Goal: Transaction & Acquisition: Subscribe to service/newsletter

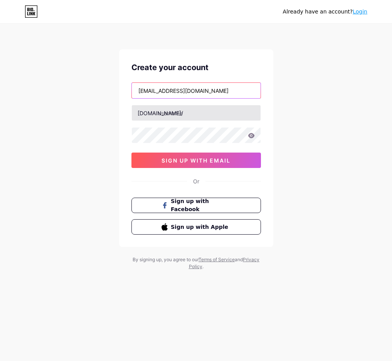
type input "[EMAIL_ADDRESS][DOMAIN_NAME]"
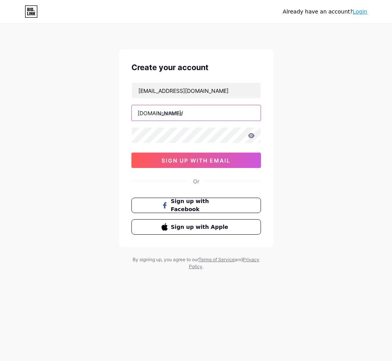
click at [211, 115] on input "text" at bounding box center [196, 112] width 129 height 15
type input "cchomethme1"
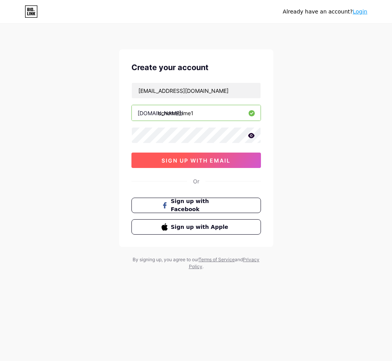
click at [208, 160] on span "sign up with email" at bounding box center [196, 160] width 69 height 7
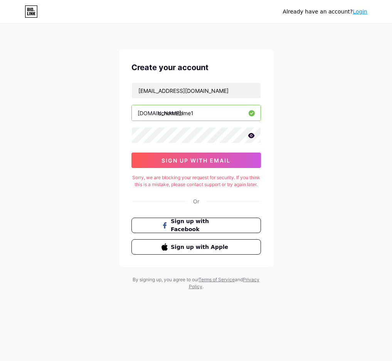
click at [251, 134] on icon at bounding box center [251, 135] width 7 height 5
click at [204, 162] on span "sign up with email" at bounding box center [196, 160] width 69 height 7
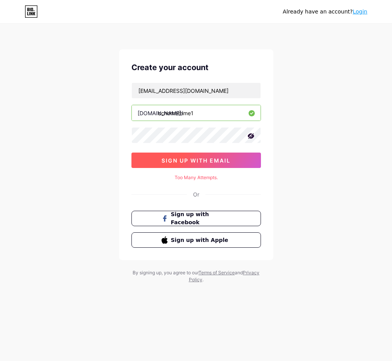
click at [197, 163] on span "sign up with email" at bounding box center [196, 160] width 69 height 7
click at [205, 159] on span "sign up with email" at bounding box center [196, 160] width 69 height 7
click at [207, 164] on button "sign up with email" at bounding box center [197, 160] width 130 height 15
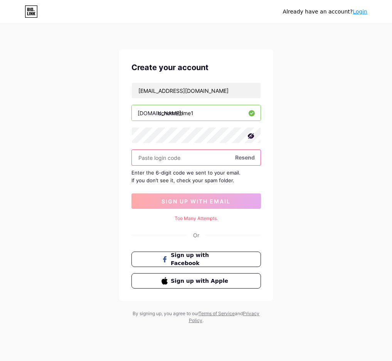
click at [180, 156] on input "text" at bounding box center [196, 157] width 129 height 15
paste input "889704"
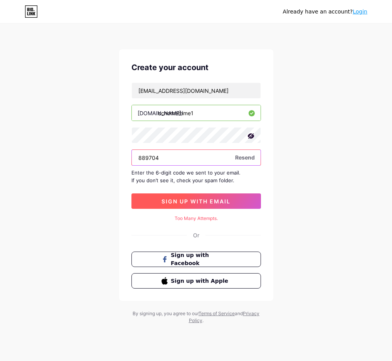
type input "889704"
click at [221, 207] on button "sign up with email" at bounding box center [197, 201] width 130 height 15
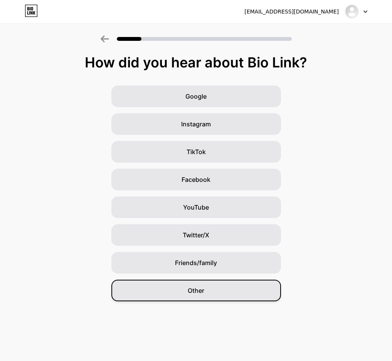
click at [207, 293] on div "Other" at bounding box center [196, 291] width 170 height 22
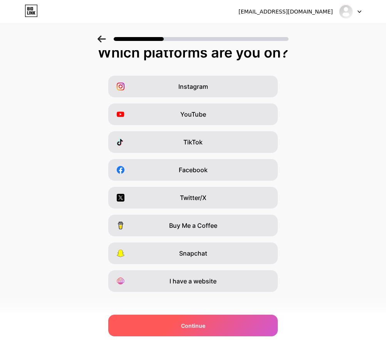
scroll to position [15, 0]
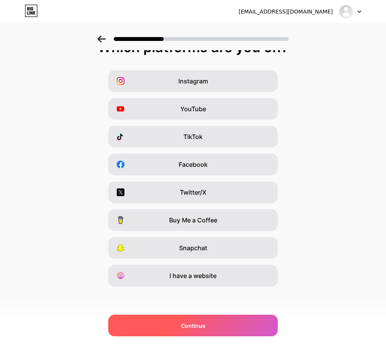
click at [225, 323] on div "Continue" at bounding box center [193, 325] width 170 height 22
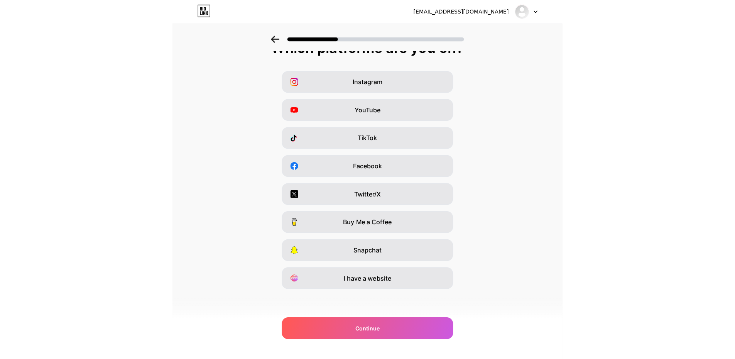
scroll to position [12, 0]
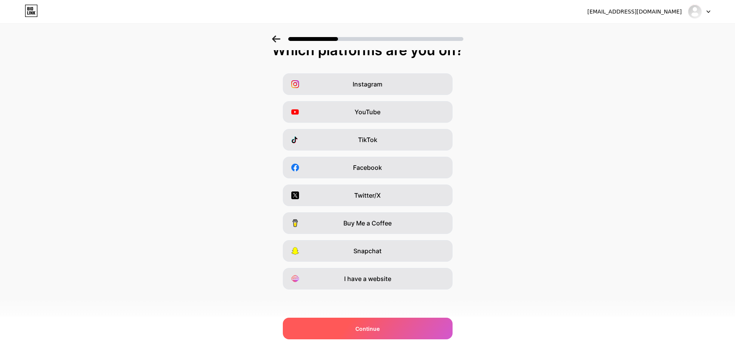
click at [392, 327] on div "Continue" at bounding box center [368, 328] width 170 height 22
click at [392, 326] on div "Continue" at bounding box center [368, 328] width 170 height 22
click at [392, 324] on div "Continue" at bounding box center [368, 328] width 170 height 22
click at [392, 322] on div "Continue" at bounding box center [368, 328] width 170 height 22
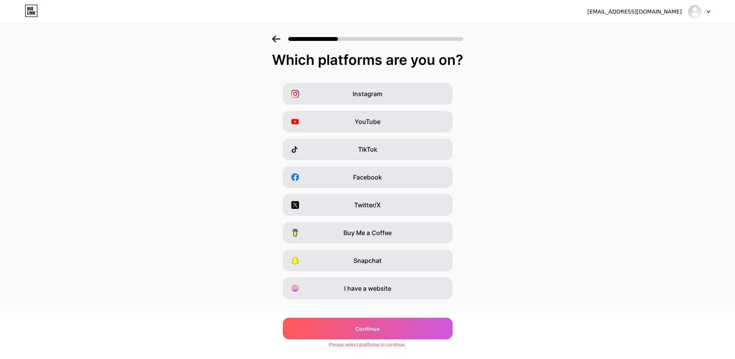
scroll to position [0, 0]
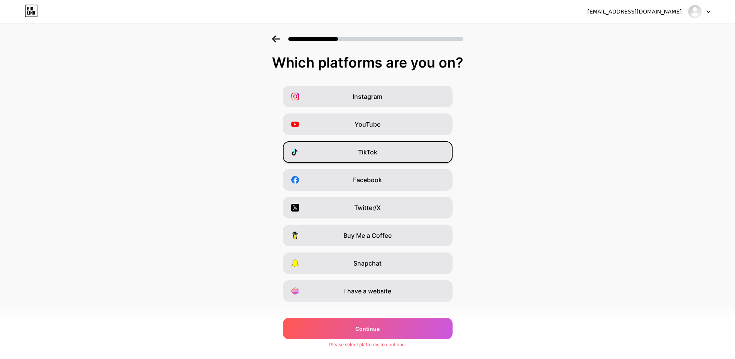
click at [390, 155] on div "TikTok" at bounding box center [368, 152] width 170 height 22
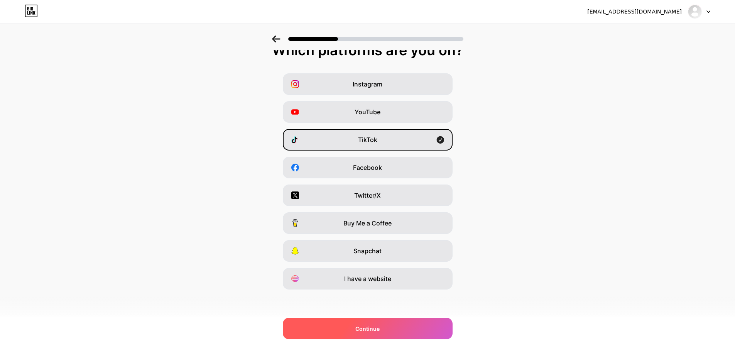
click at [392, 329] on div "Continue" at bounding box center [368, 328] width 170 height 22
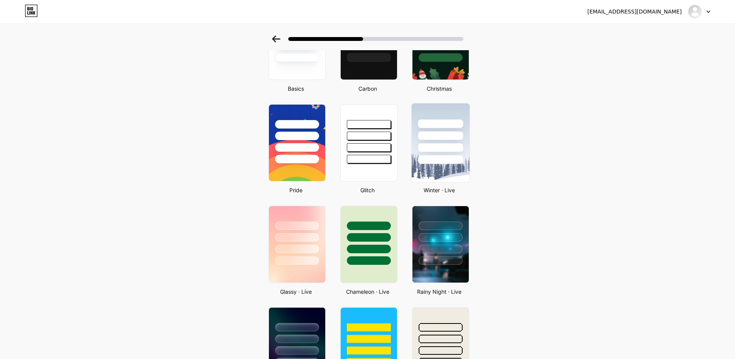
scroll to position [103, 0]
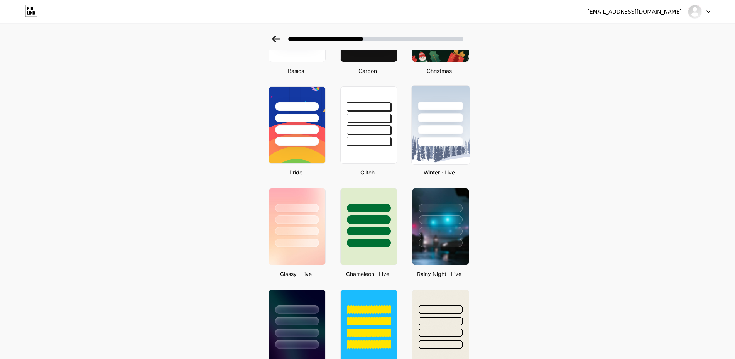
click at [392, 133] on div at bounding box center [440, 129] width 45 height 9
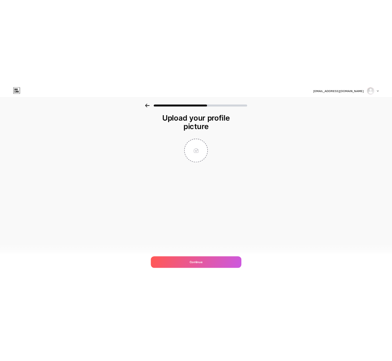
scroll to position [0, 0]
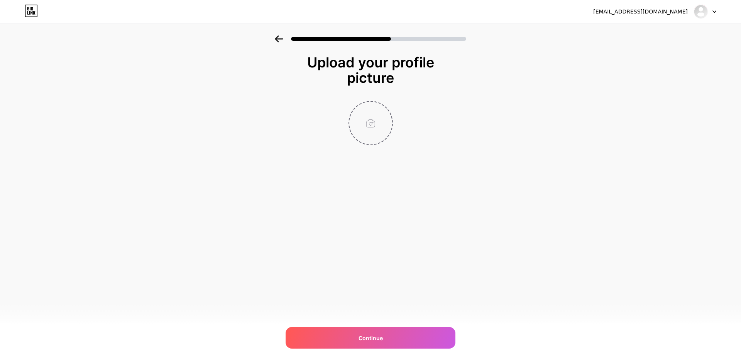
click at [375, 128] on input "file" at bounding box center [370, 123] width 43 height 43
type input "C:\fakepath\photo_2025-09-26_00-08-31.jpg"
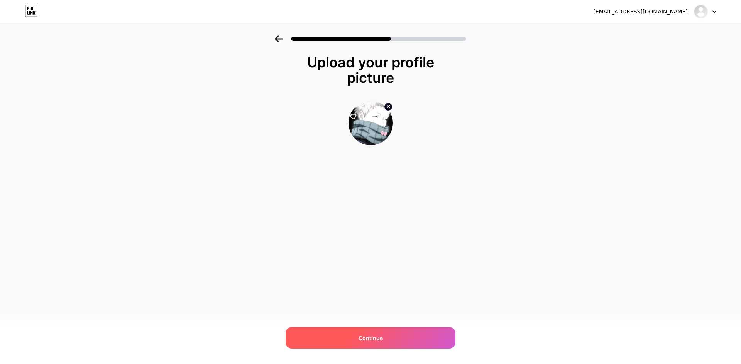
click at [385, 336] on div "Continue" at bounding box center [370, 338] width 170 height 22
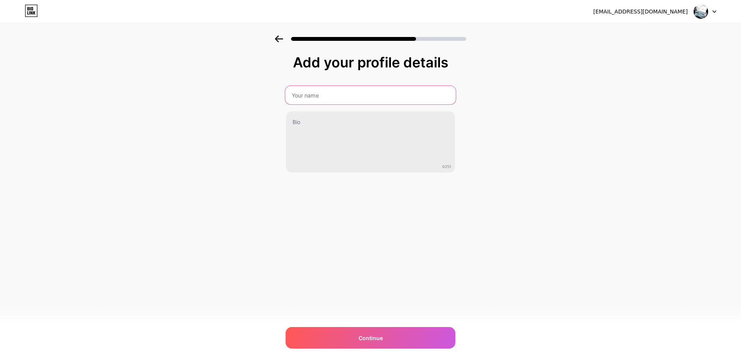
click at [325, 98] on input "text" at bounding box center [370, 95] width 170 height 19
type input "IDLINE:sathu78"
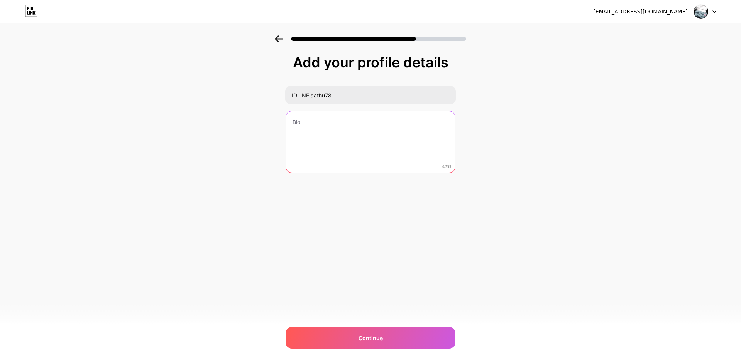
click at [329, 113] on textarea at bounding box center [370, 142] width 169 height 62
type textarea "น"
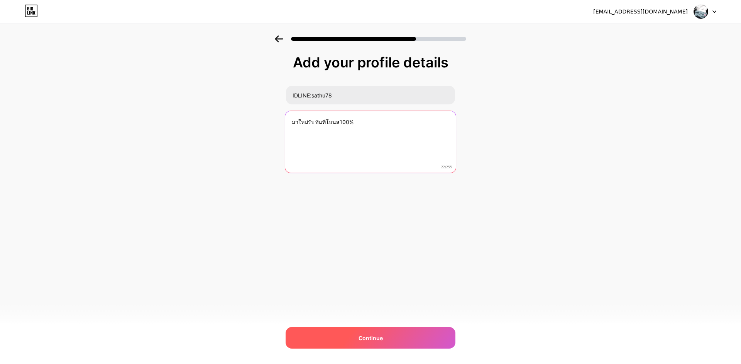
type textarea "มาใหม่รับทันทีโบนส100%"
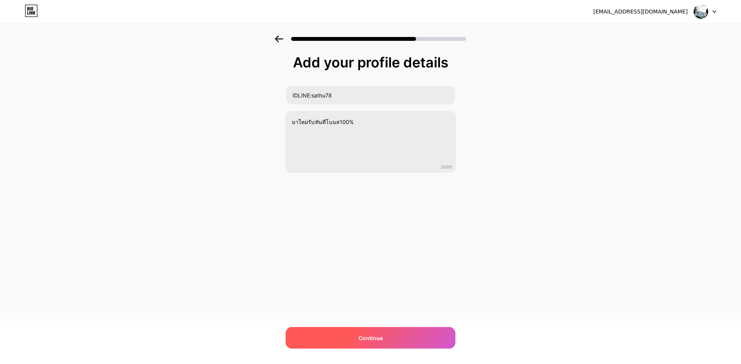
click at [392, 337] on div "Continue" at bounding box center [370, 338] width 170 height 22
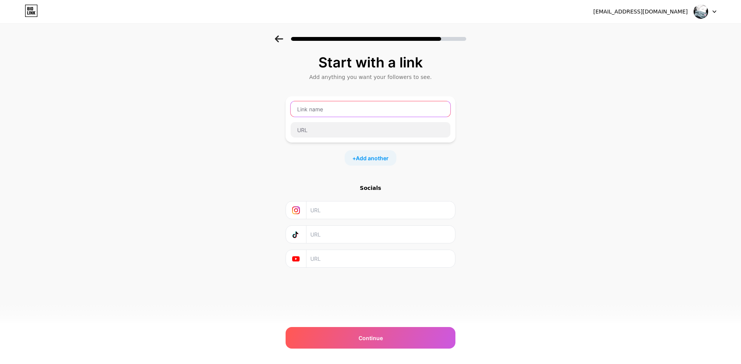
click at [330, 112] on input "text" at bounding box center [370, 108] width 160 height 15
type input "ติดต่อสอบถามผ่านLINE"
click at [321, 132] on input "text" at bounding box center [370, 129] width 160 height 15
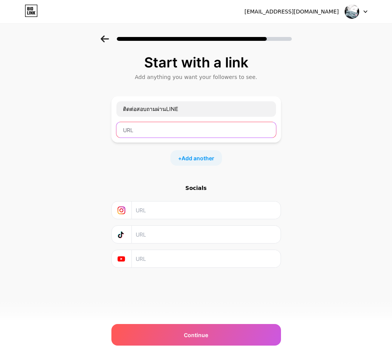
click at [157, 137] on input "text" at bounding box center [196, 129] width 160 height 15
paste input "https://line.me/R/ti/p/@689uujkk?ts=08010259&oat_content=url"
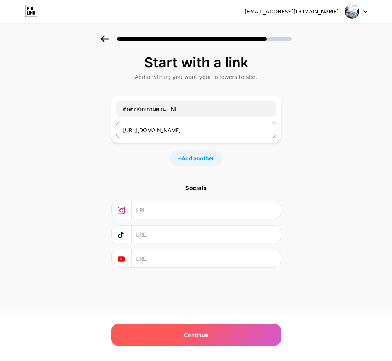
type input "https://line.me/R/ti/p/@689uujkk?ts=08010259&oat_content=url"
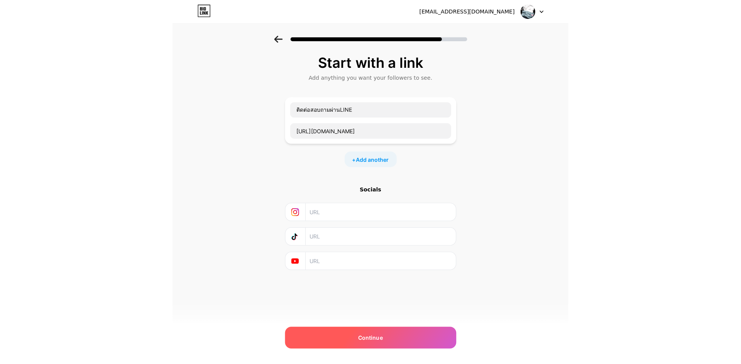
scroll to position [0, 0]
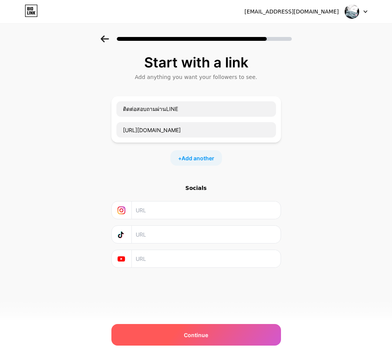
click at [233, 338] on div "Continue" at bounding box center [196, 335] width 170 height 22
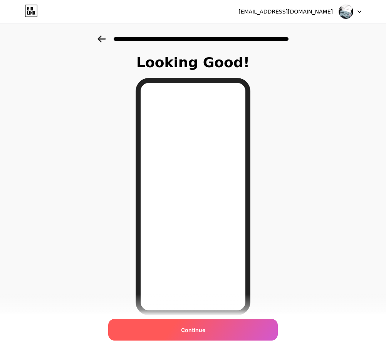
click at [192, 330] on span "Continue" at bounding box center [193, 330] width 24 height 8
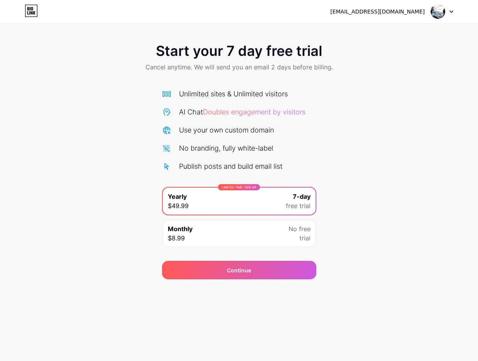
drag, startPoint x: 477, startPoint y: 40, endPoint x: 494, endPoint y: 40, distance: 16.6
click at [392, 40] on html "[EMAIL_ADDRESS][DOMAIN_NAME] Logout Link Copied Start your 7 day free trial Can…" at bounding box center [239, 180] width 478 height 361
click at [256, 229] on div "Monthly $8.99 No free trial" at bounding box center [239, 233] width 153 height 27
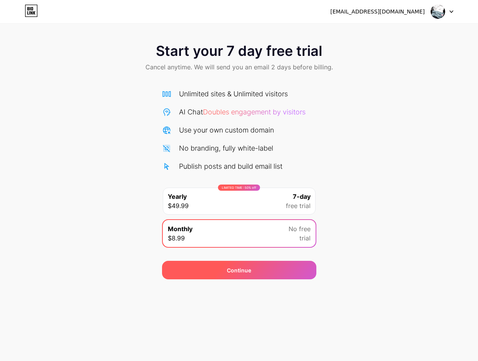
click at [280, 263] on div "Continue" at bounding box center [239, 270] width 154 height 19
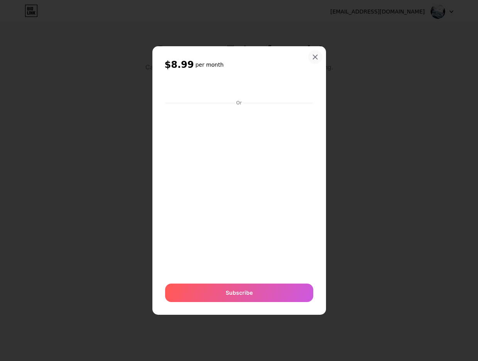
click at [318, 56] on icon at bounding box center [315, 57] width 6 height 6
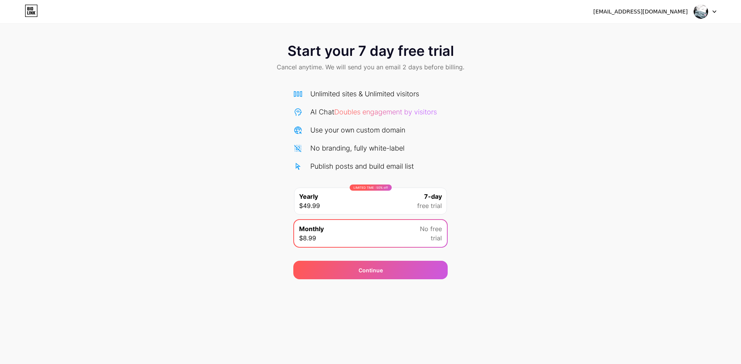
click at [392, 205] on span "free trial" at bounding box center [429, 205] width 25 height 9
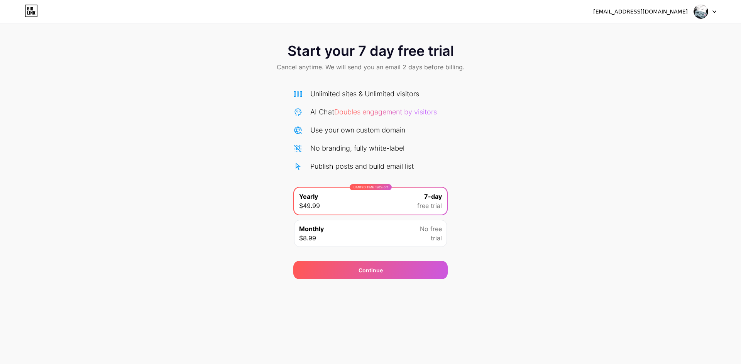
click at [392, 206] on span "free trial" at bounding box center [429, 205] width 25 height 9
click at [392, 239] on span "trial" at bounding box center [435, 238] width 11 height 9
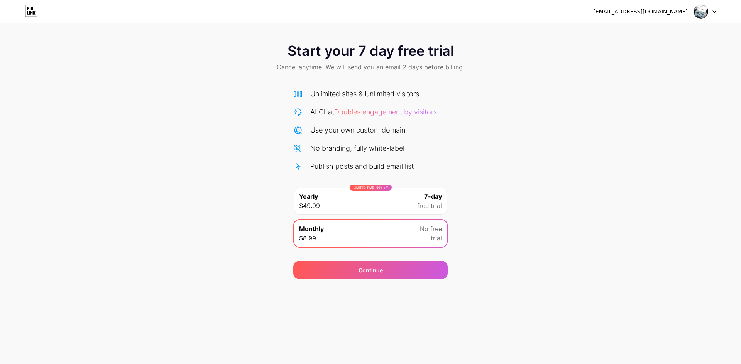
click at [392, 209] on span "free trial" at bounding box center [429, 205] width 25 height 9
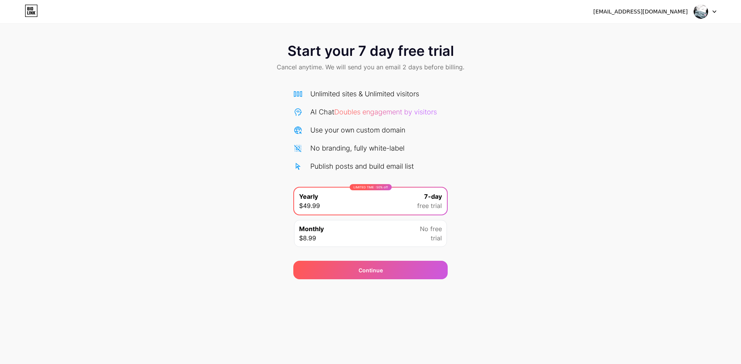
click at [392, 243] on div "Monthly $8.99 No free trial" at bounding box center [370, 233] width 153 height 27
click at [430, 231] on span "No free" at bounding box center [431, 228] width 22 height 9
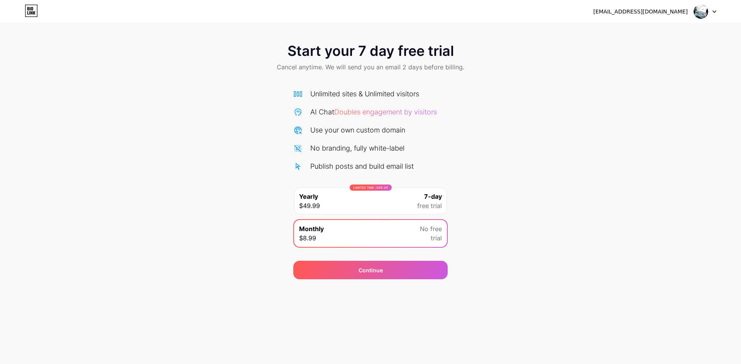
click at [434, 197] on span "7-day" at bounding box center [433, 196] width 18 height 9
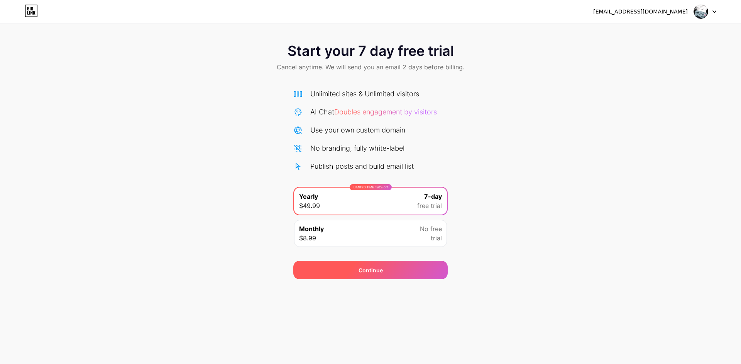
click at [413, 265] on div "Continue" at bounding box center [370, 270] width 154 height 19
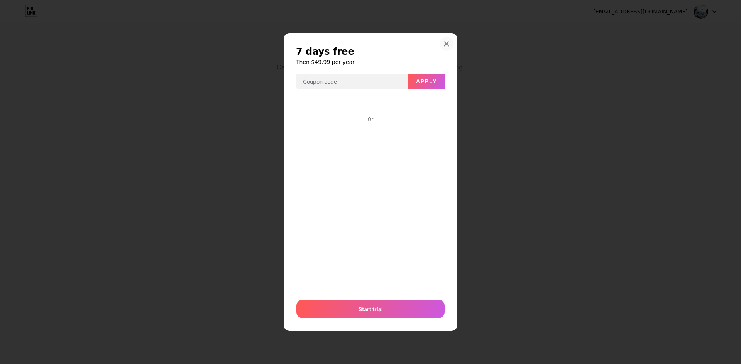
click at [446, 42] on icon at bounding box center [446, 44] width 6 height 6
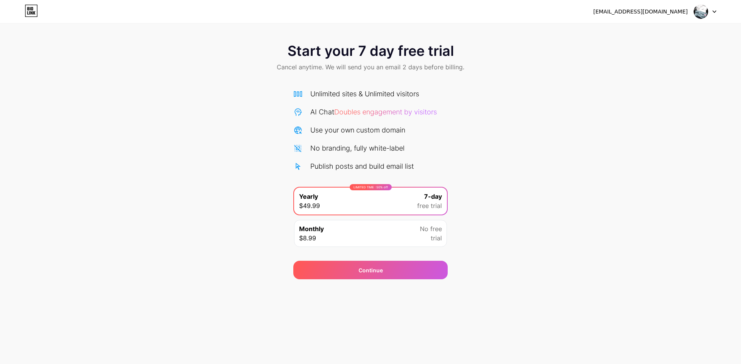
click at [31, 10] on icon at bounding box center [31, 11] width 13 height 12
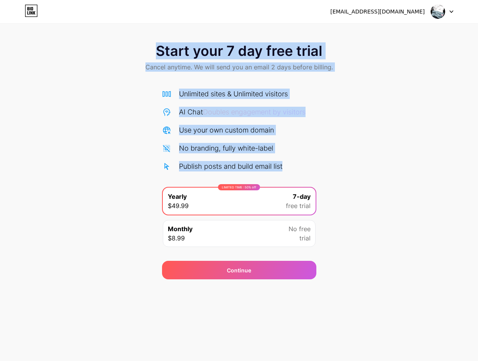
drag, startPoint x: 154, startPoint y: 45, endPoint x: 394, endPoint y: 180, distance: 275.3
click at [396, 180] on div "Start your 7 day free trial Cancel anytime. We will send you an email 2 days be…" at bounding box center [239, 157] width 478 height 244
click at [389, 180] on div "Start your 7 day free trial Cancel anytime. We will send you an email 2 days be…" at bounding box center [239, 157] width 478 height 244
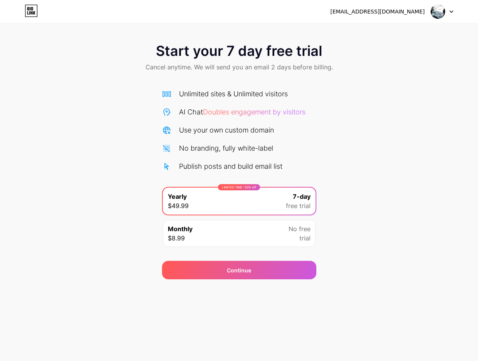
click at [450, 12] on icon at bounding box center [451, 11] width 4 height 3
drag, startPoint x: 210, startPoint y: 44, endPoint x: 240, endPoint y: 51, distance: 30.4
click at [216, 44] on span "Start your 7 day free trial" at bounding box center [239, 50] width 166 height 15
click at [236, 56] on span "Start your 7 day free trial" at bounding box center [239, 50] width 166 height 15
click at [256, 51] on span "Start your 7 day free trial" at bounding box center [239, 50] width 166 height 15
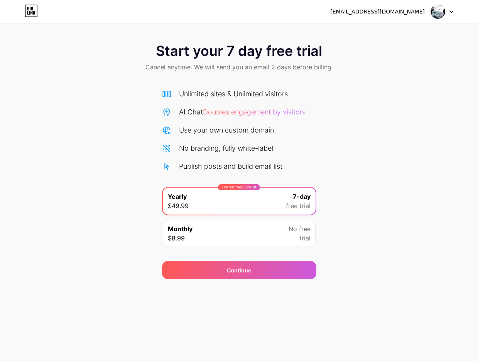
click at [215, 221] on div "Monthly $8.99 No free trial" at bounding box center [239, 233] width 153 height 27
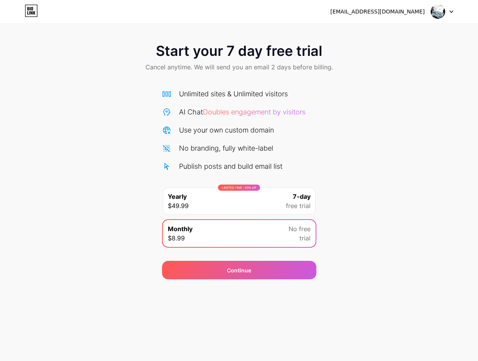
drag, startPoint x: 436, startPoint y: 7, endPoint x: 440, endPoint y: 10, distance: 5.2
click at [436, 7] on img at bounding box center [437, 11] width 15 height 15
click at [441, 11] on img at bounding box center [437, 11] width 15 height 15
click at [158, 116] on div "Start your 7 day free trial Cancel anytime. We will send you an email 2 days be…" at bounding box center [239, 157] width 478 height 244
drag, startPoint x: 44, startPoint y: 13, endPoint x: 35, endPoint y: 16, distance: 9.4
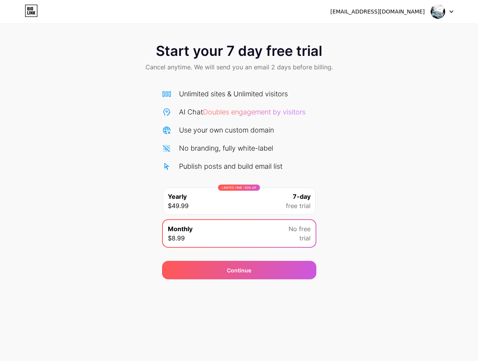
click at [42, 14] on div "[EMAIL_ADDRESS][DOMAIN_NAME] Logout" at bounding box center [239, 12] width 478 height 14
click at [34, 16] on icon at bounding box center [31, 11] width 13 height 12
click at [34, 16] on html "[EMAIL_ADDRESS][DOMAIN_NAME] Logout Link Copied Start your 7 day free trial Can…" at bounding box center [239, 180] width 478 height 361
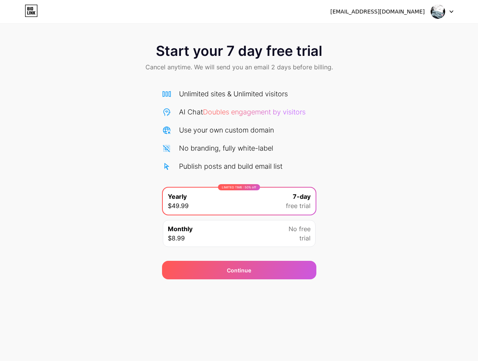
click at [440, 13] on img at bounding box center [437, 11] width 15 height 15
click at [390, 38] on li "Logout" at bounding box center [405, 31] width 96 height 21
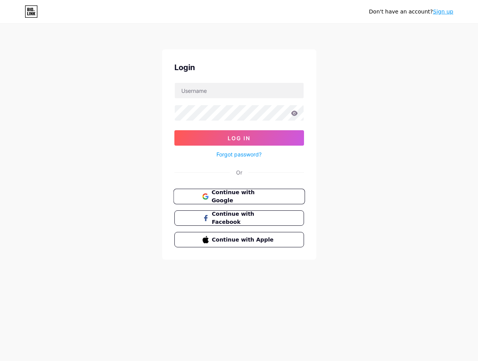
click at [228, 189] on button "Continue with Google" at bounding box center [239, 197] width 132 height 16
